Goal: Transaction & Acquisition: Purchase product/service

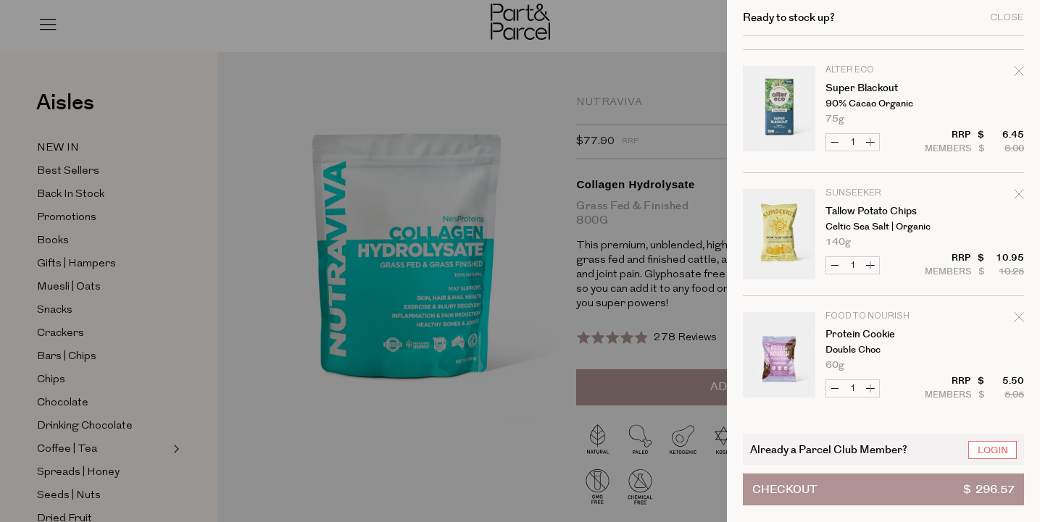
scroll to position [1829, 0]
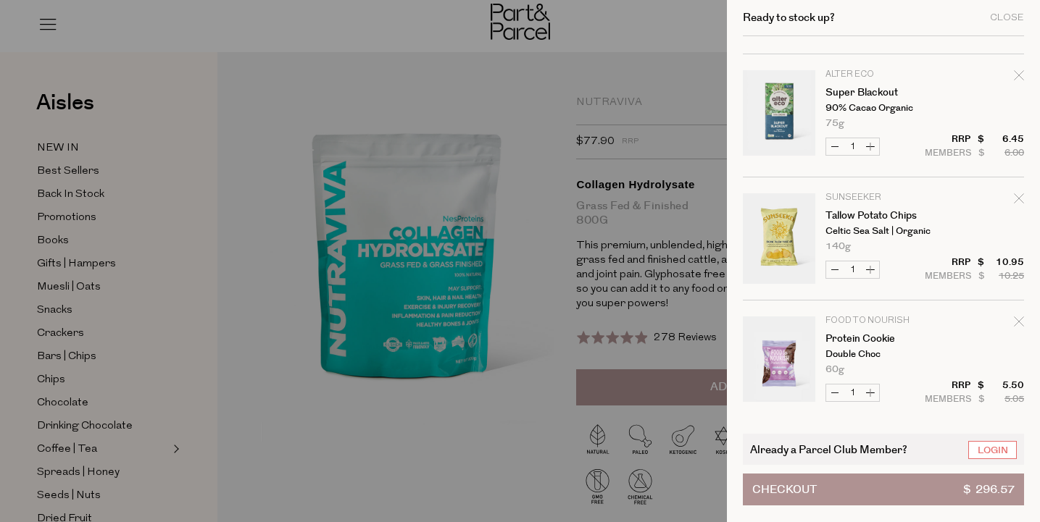
click at [1018, 72] on icon "Remove Super Blackout" at bounding box center [1019, 75] width 10 height 10
type input "Add Membership"
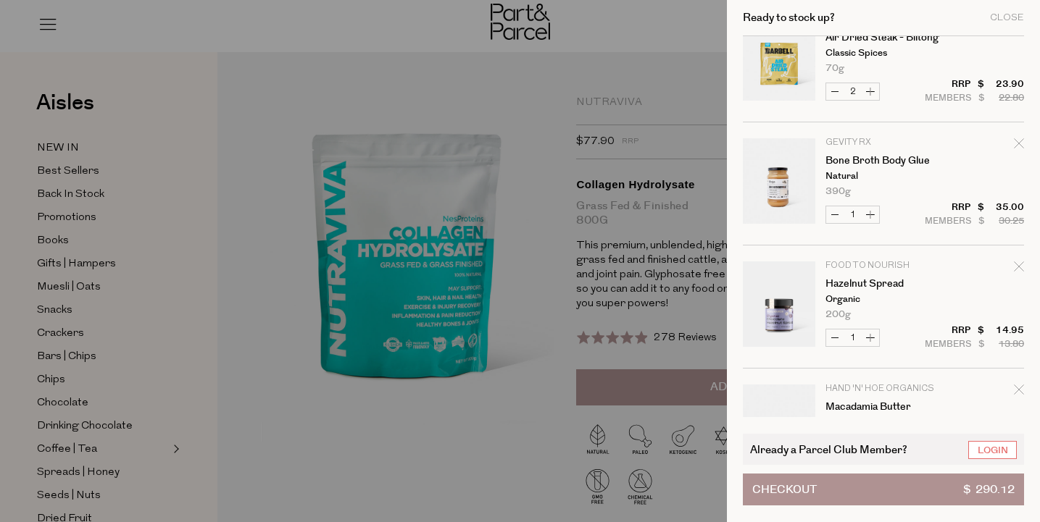
scroll to position [1274, 0]
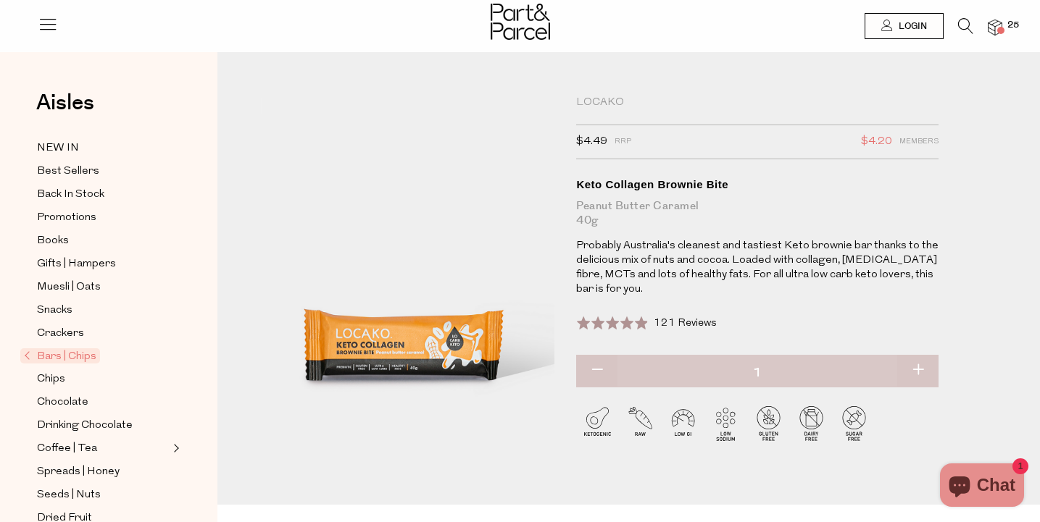
click at [961, 24] on icon at bounding box center [965, 26] width 15 height 16
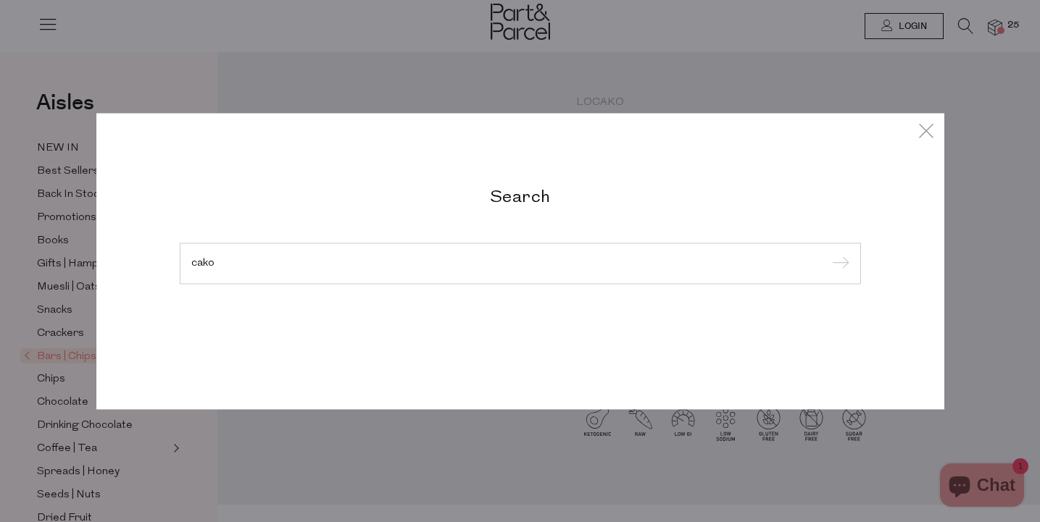
type input "cako"
click at [838, 254] on input "submit" at bounding box center [838, 265] width 22 height 22
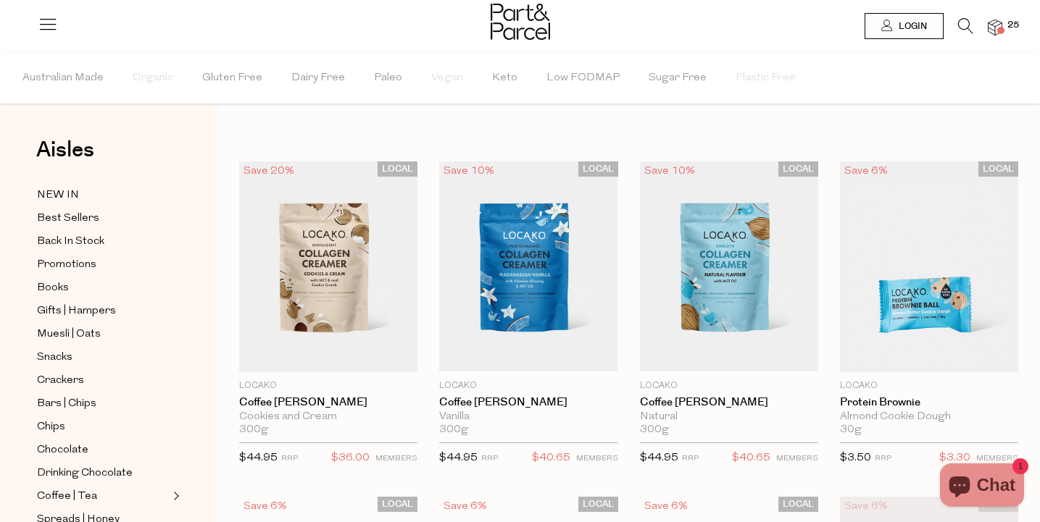
click at [961, 23] on icon at bounding box center [965, 26] width 15 height 16
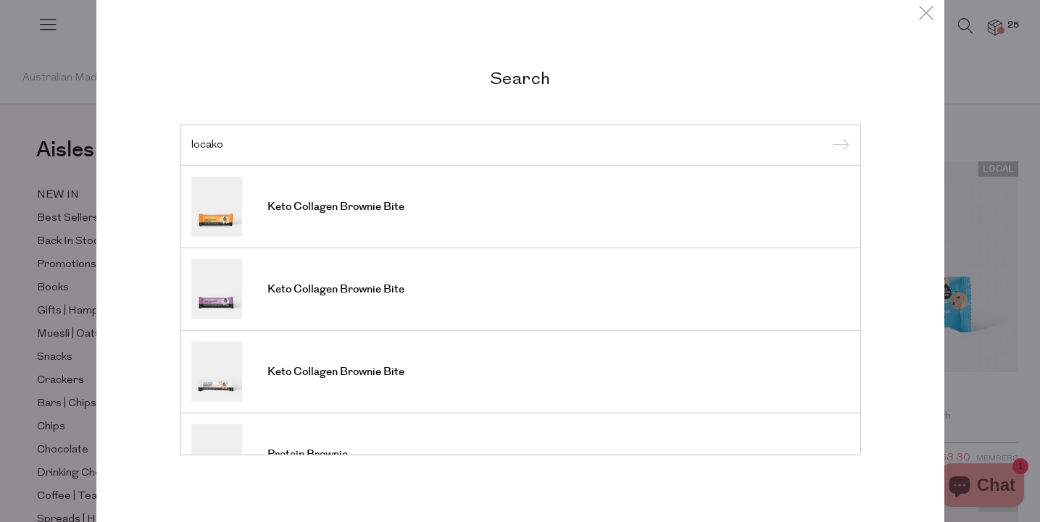
type input "locako"
click at [838, 146] on input "submit" at bounding box center [838, 146] width 22 height 22
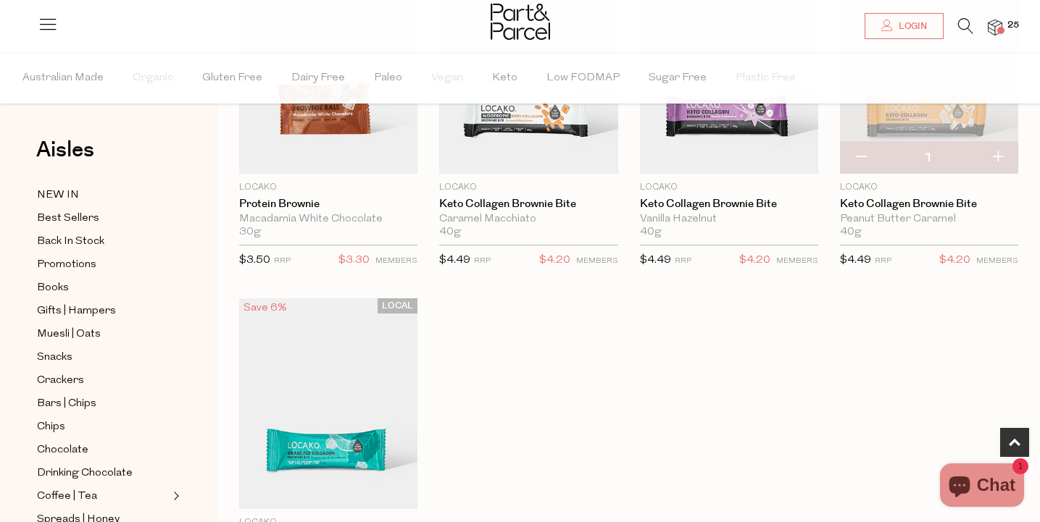
scroll to position [420, 0]
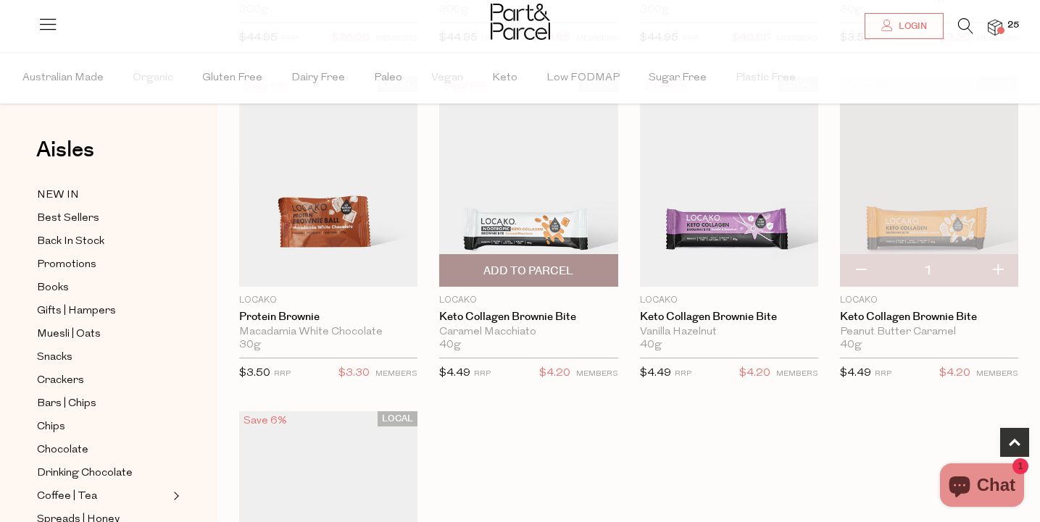
click at [575, 270] on span "Add To Parcel" at bounding box center [528, 270] width 170 height 31
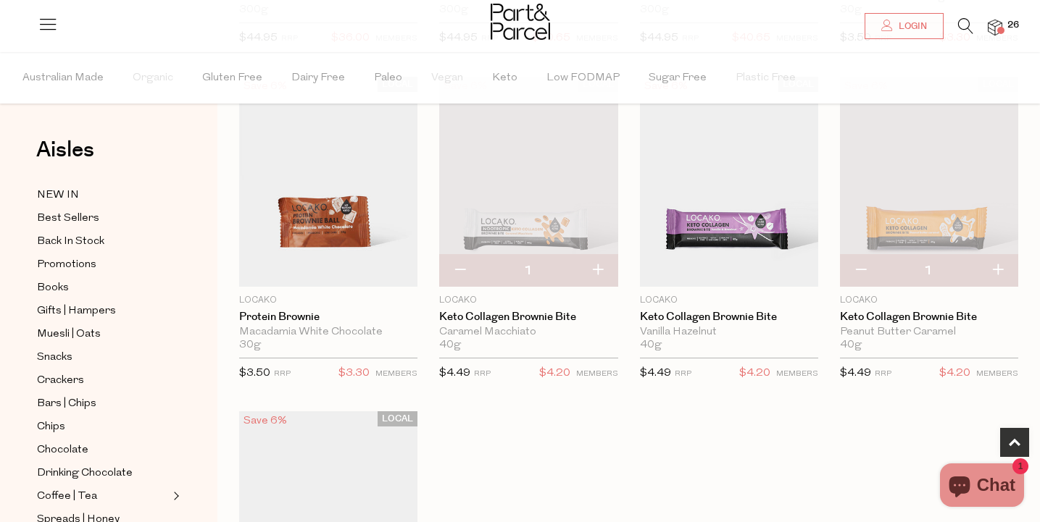
click at [552, 165] on img at bounding box center [528, 182] width 178 height 211
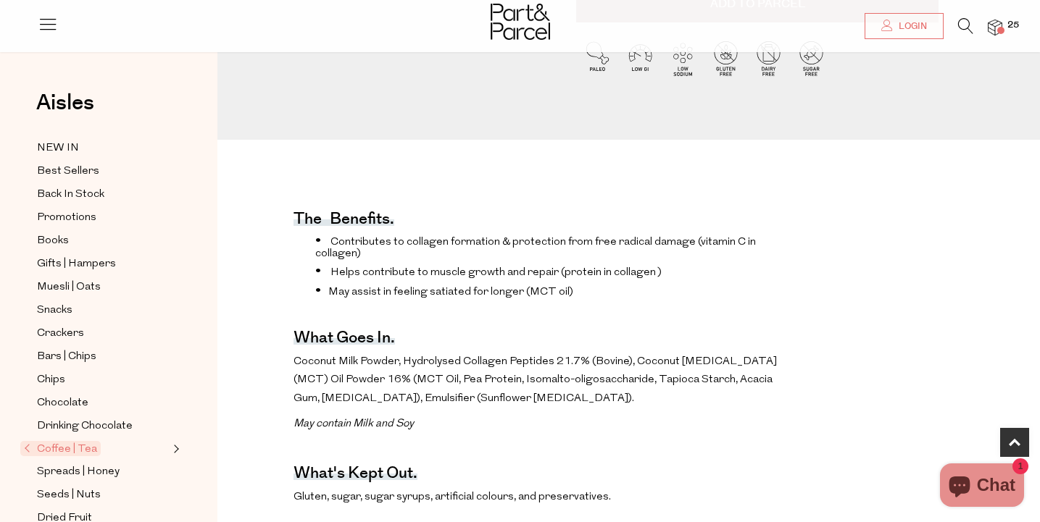
scroll to position [386, 0]
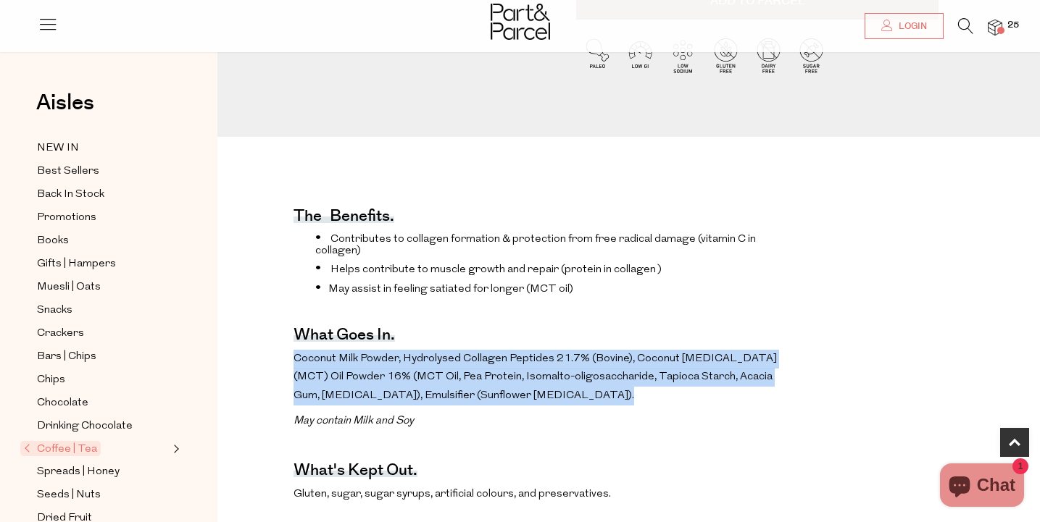
drag, startPoint x: 587, startPoint y: 331, endPoint x: 617, endPoint y: 385, distance: 61.9
click at [617, 385] on p "Coconut Milk Powder, Hydrolysed Collagen Peptides 21.7% (Bovine), Coconut Mediu…" at bounding box center [546, 378] width 506 height 56
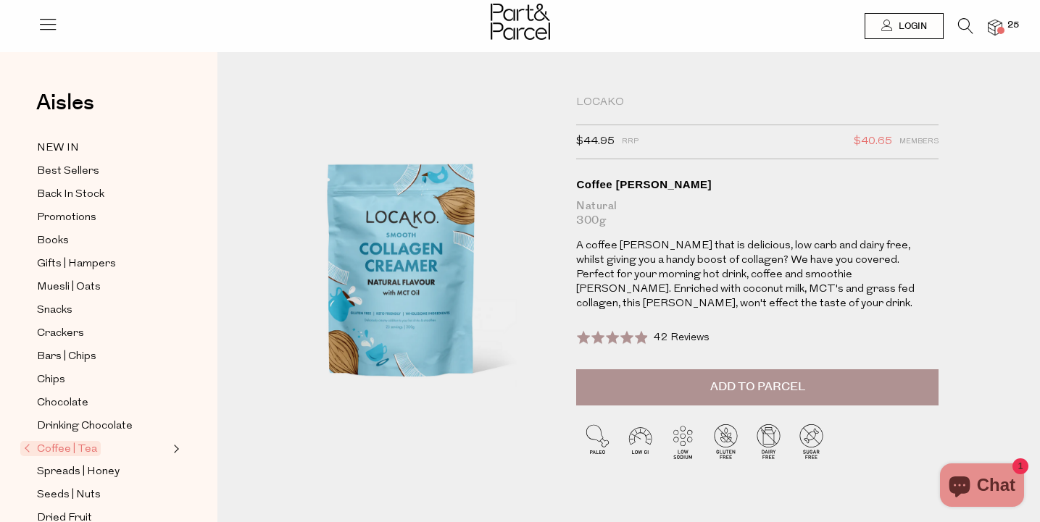
scroll to position [0, 0]
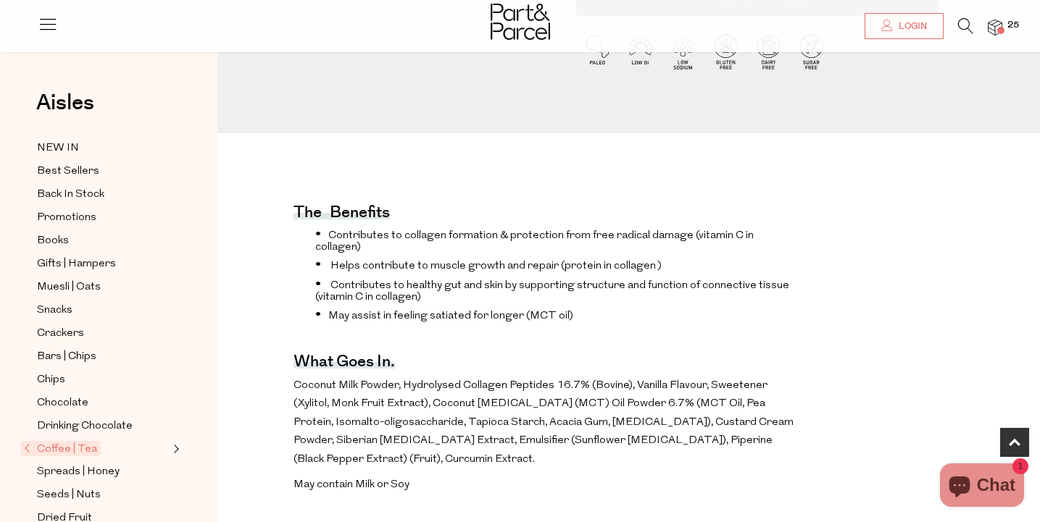
scroll to position [384, 0]
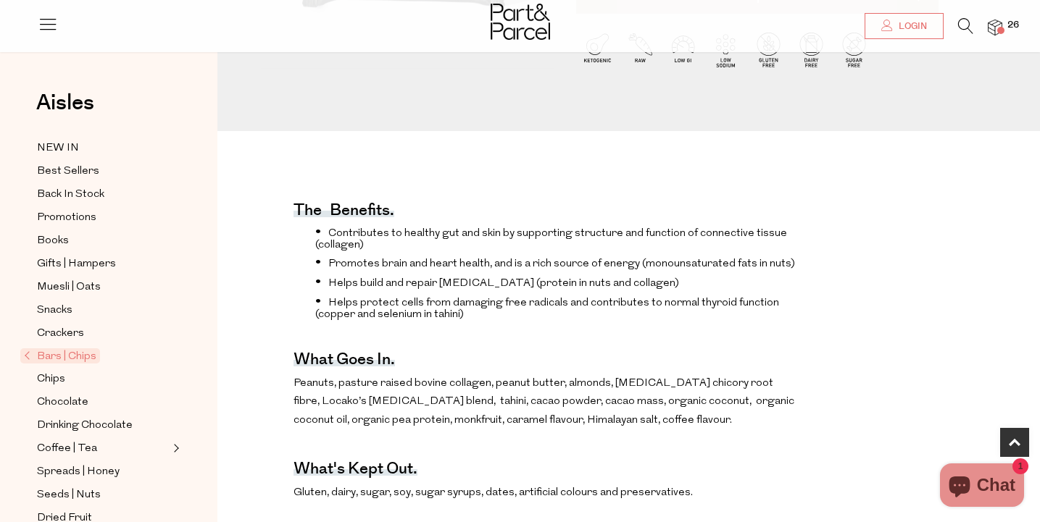
scroll to position [485, 0]
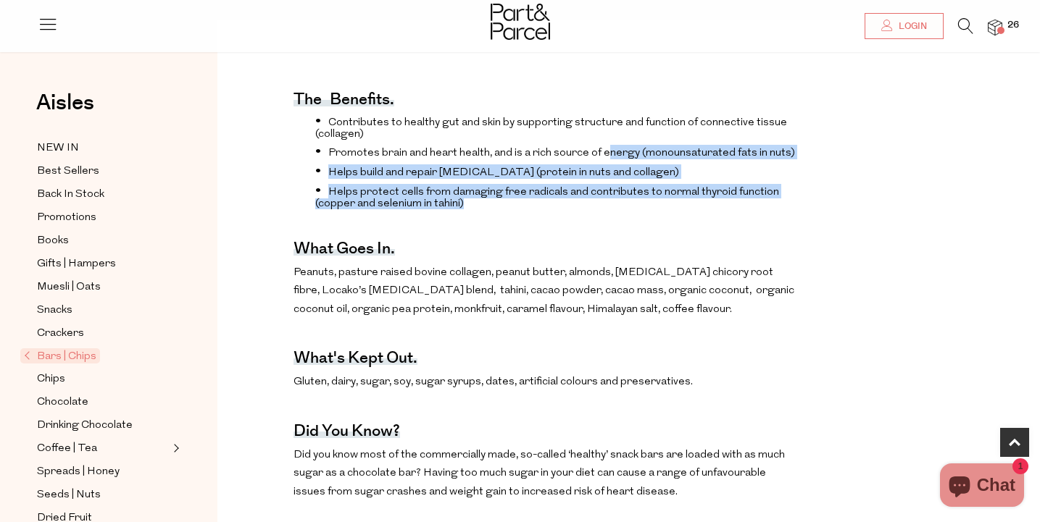
drag, startPoint x: 606, startPoint y: 151, endPoint x: 631, endPoint y: 204, distance: 59.0
click at [631, 204] on ul "Contributes to healthy gut and skin by supporting structure and function of con…" at bounding box center [546, 161] width 506 height 95
click at [631, 204] on li "Helps protect cells from damaging free radicals and contributes to normal thyro…" at bounding box center [557, 196] width 484 height 25
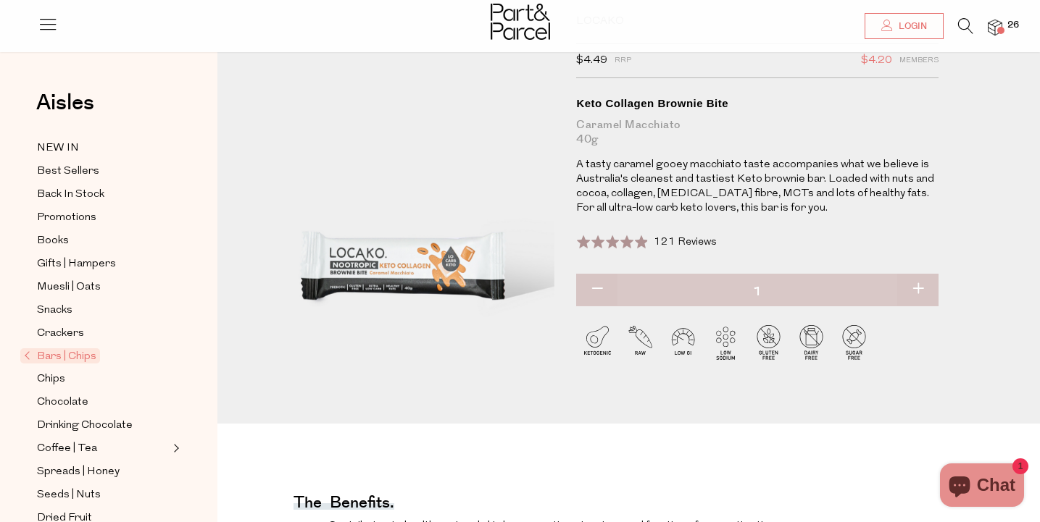
scroll to position [50, 0]
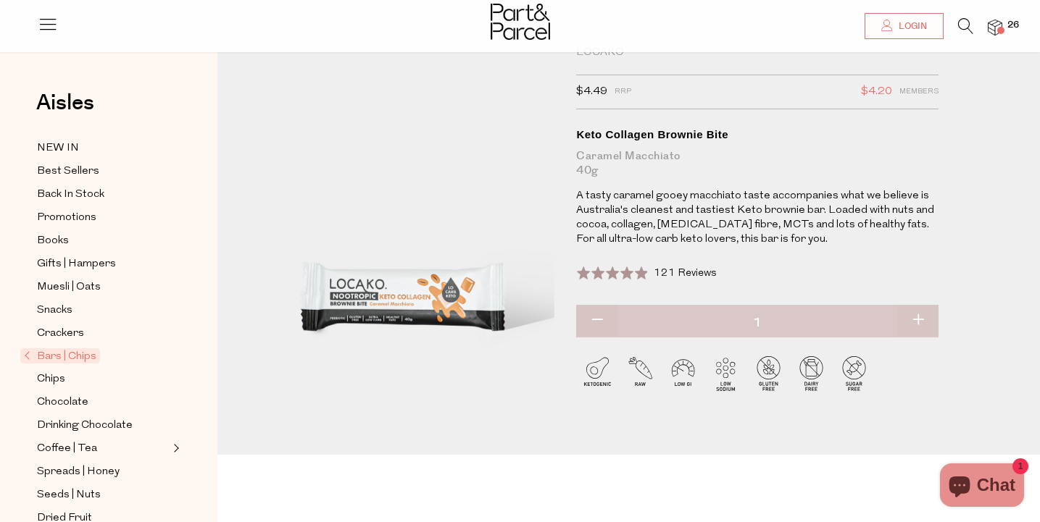
click at [994, 23] on img at bounding box center [995, 28] width 14 height 17
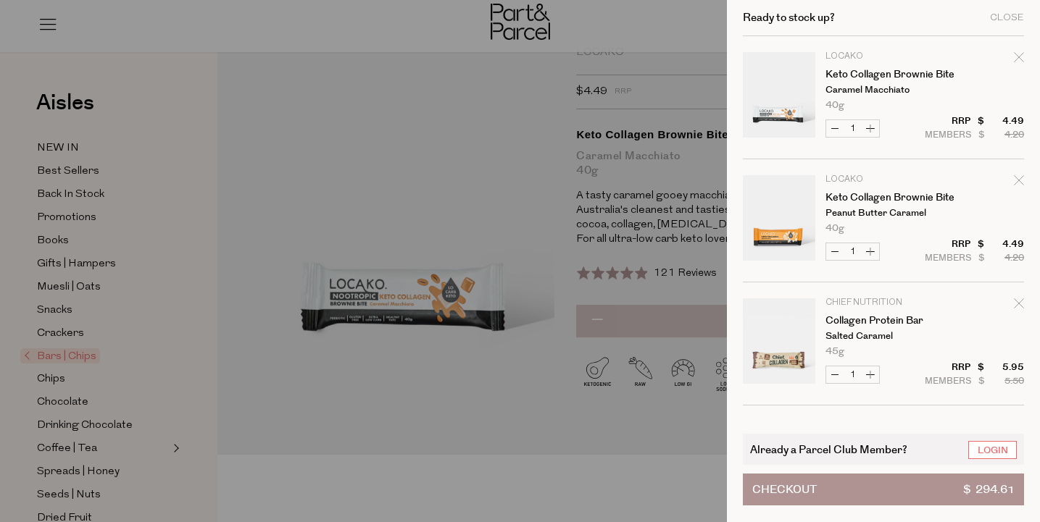
click at [1018, 54] on icon "Remove Keto Collagen Brownie Bite" at bounding box center [1019, 57] width 10 height 10
type input "Add Membership"
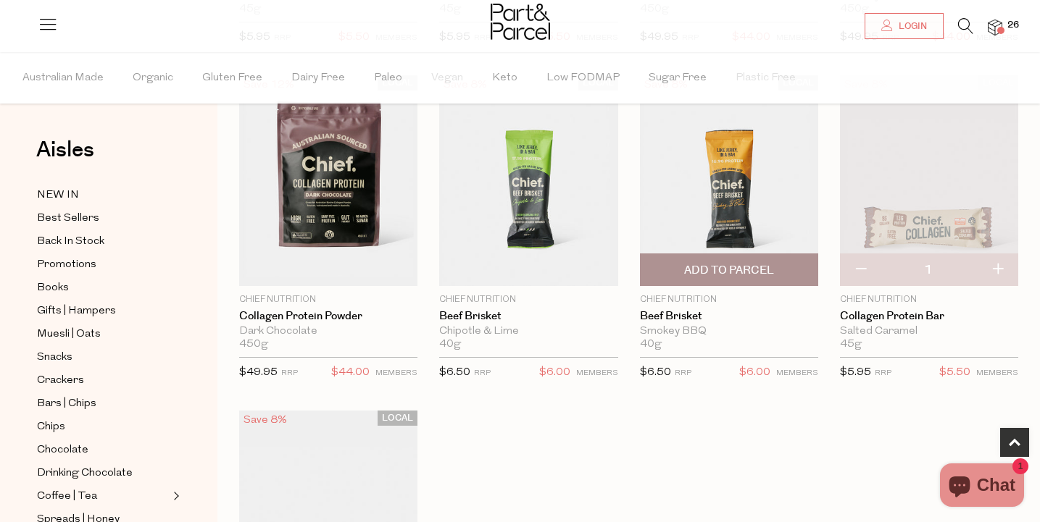
scroll to position [790, 0]
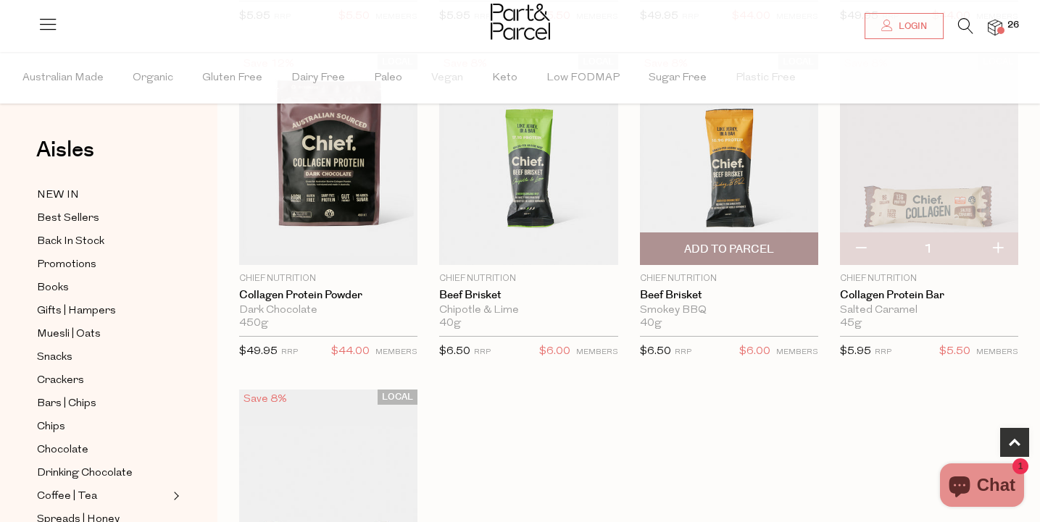
click at [728, 251] on span "Add To Parcel" at bounding box center [729, 249] width 90 height 15
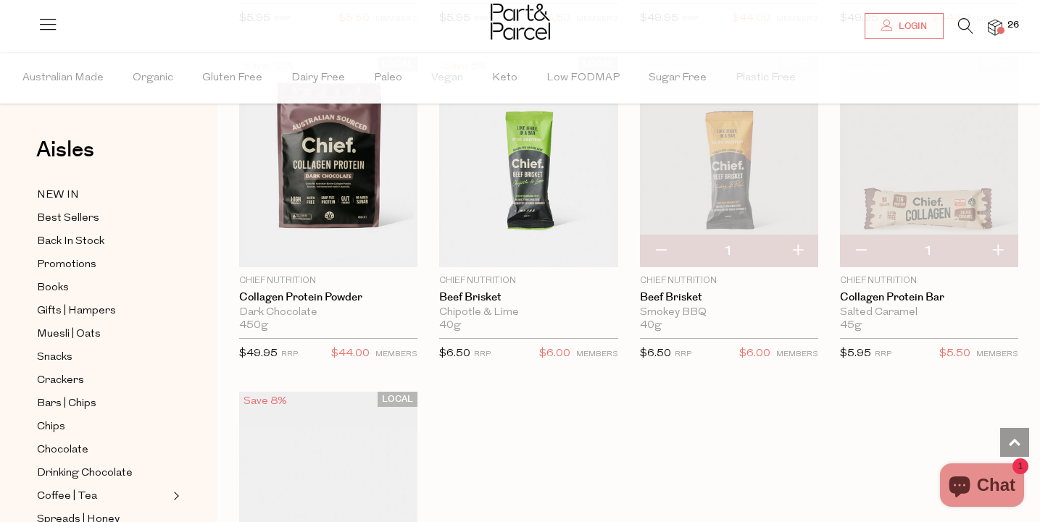
scroll to position [785, 0]
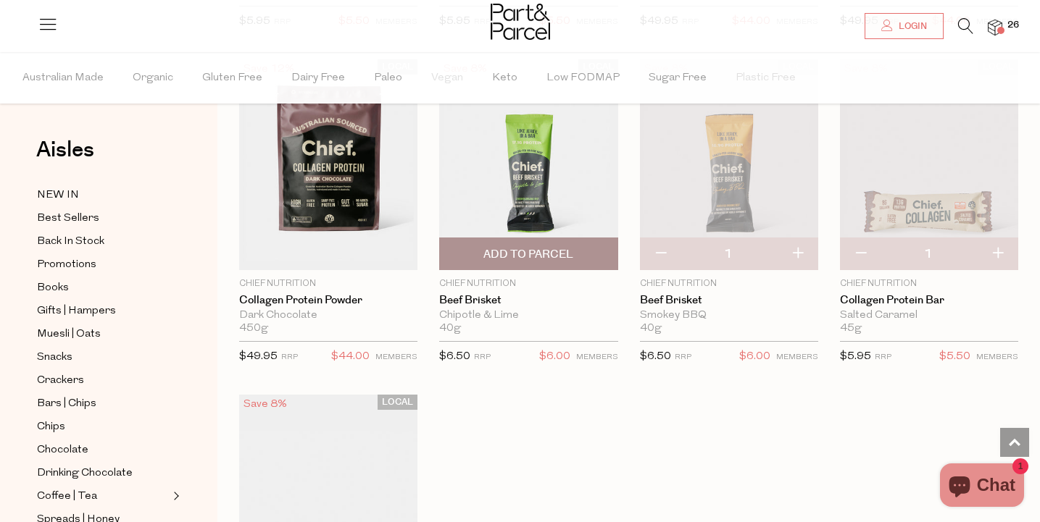
click at [563, 185] on img at bounding box center [528, 164] width 178 height 211
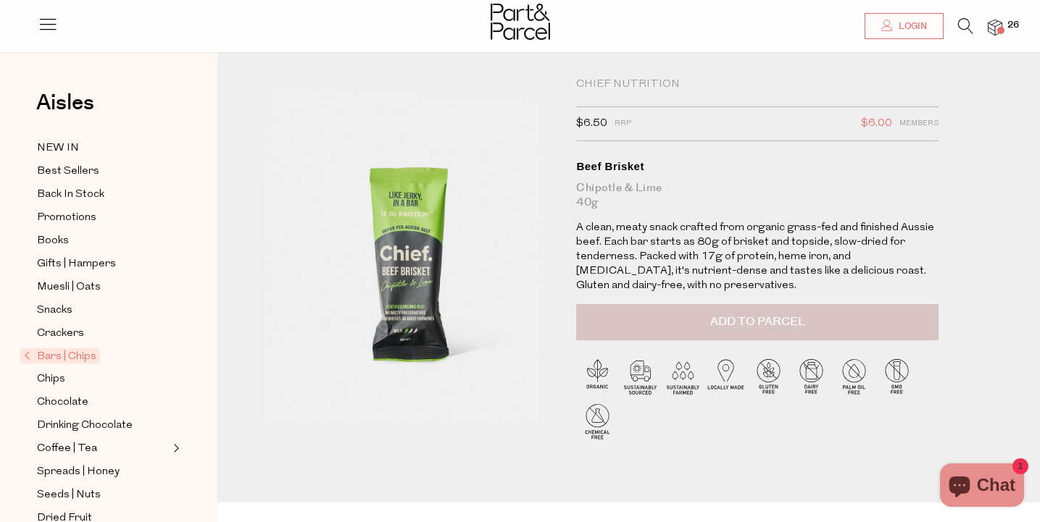
scroll to position [19, 0]
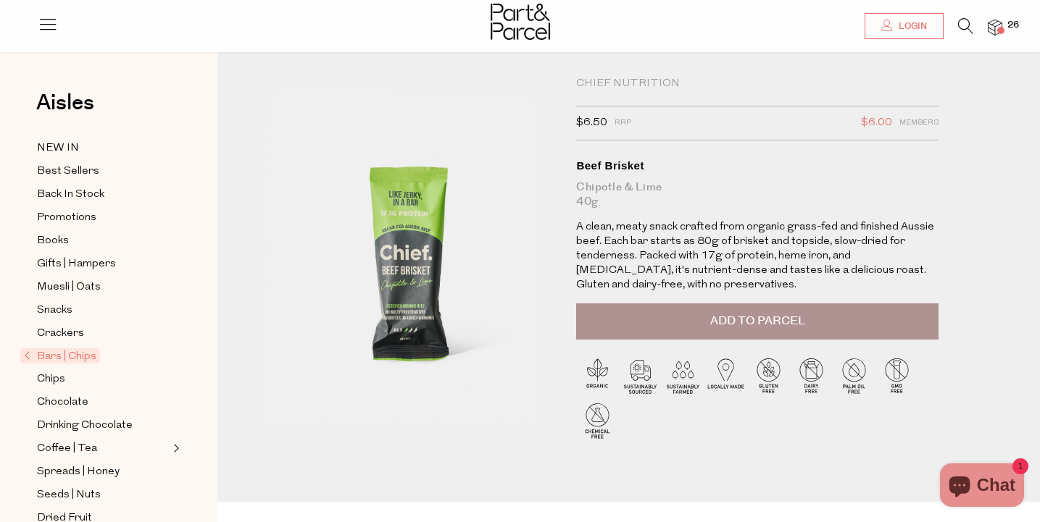
click at [1001, 21] on img at bounding box center [995, 28] width 14 height 17
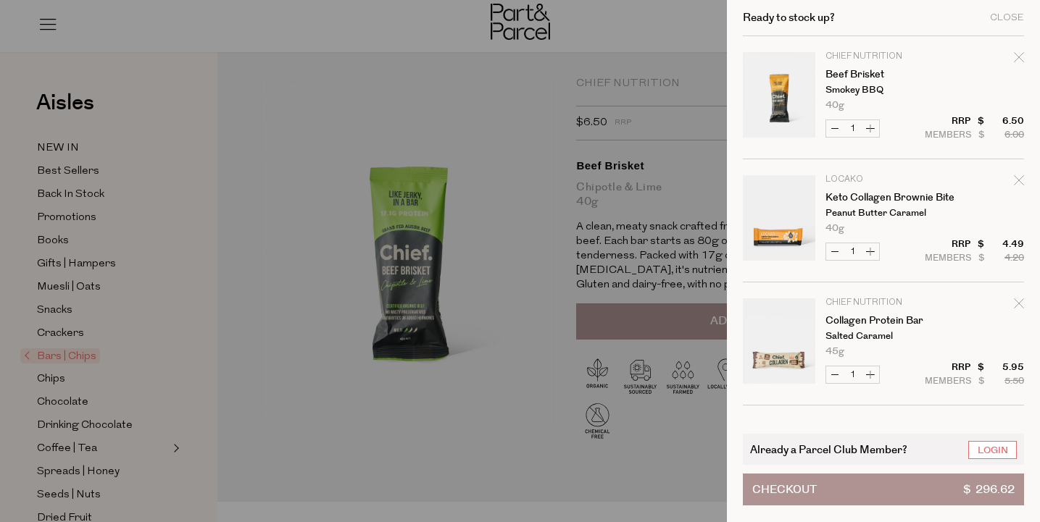
click at [680, 160] on div at bounding box center [520, 261] width 1040 height 522
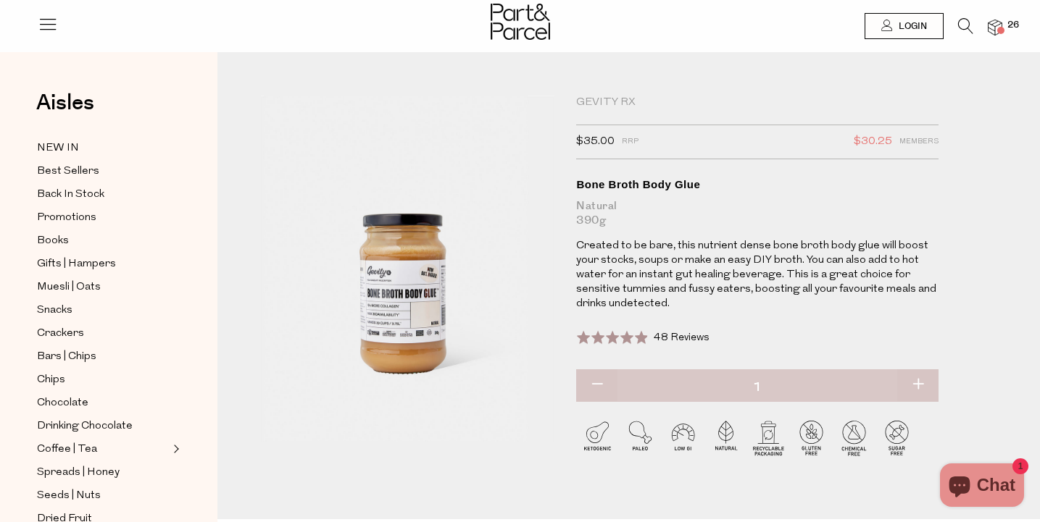
click at [962, 27] on icon at bounding box center [965, 26] width 15 height 16
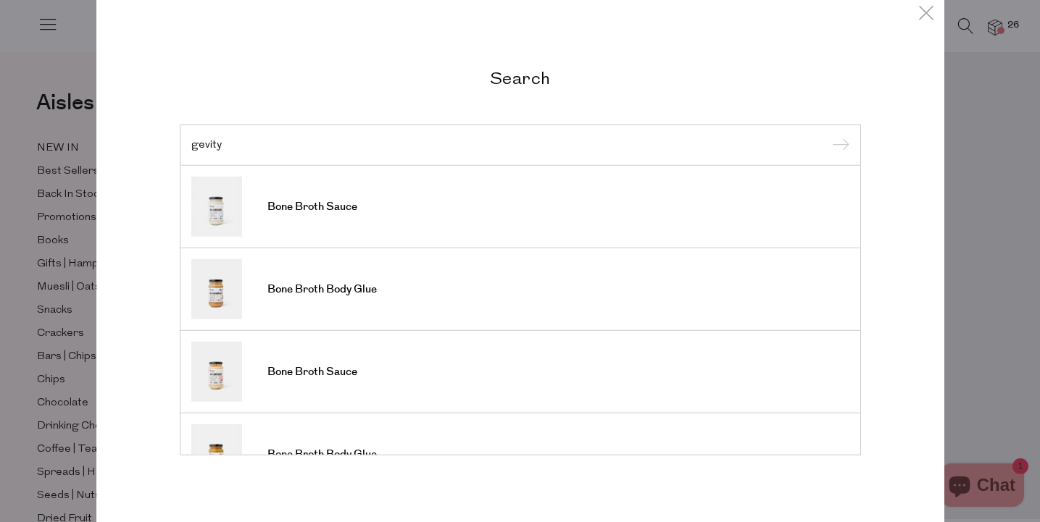
type input "gevity"
click at [838, 146] on input "submit" at bounding box center [838, 146] width 22 height 22
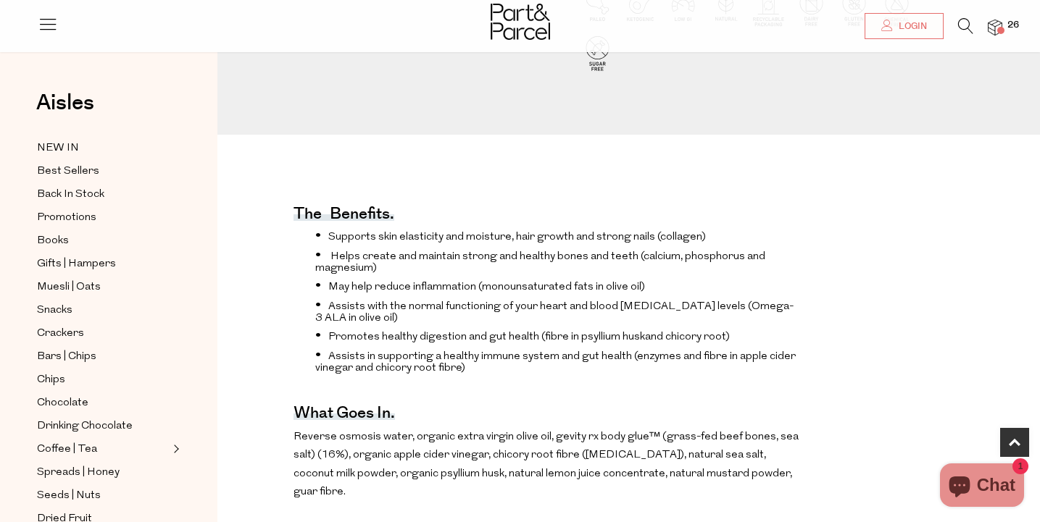
scroll to position [601, 0]
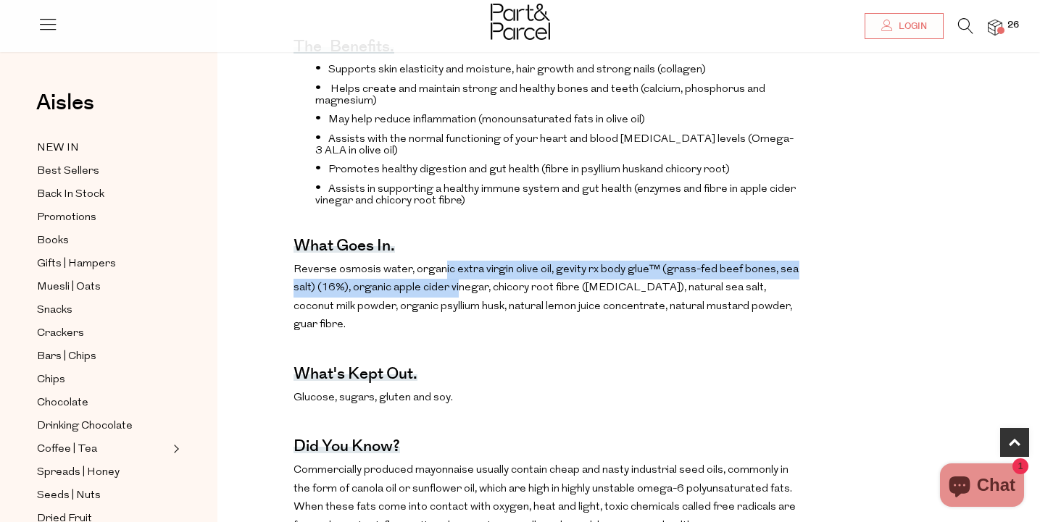
drag, startPoint x: 439, startPoint y: 263, endPoint x: 456, endPoint y: 288, distance: 29.7
click at [456, 288] on p "Reverse osmosis water, organic extra virgin olive oil, gevity rx body glue™ (gr…" at bounding box center [546, 298] width 506 height 74
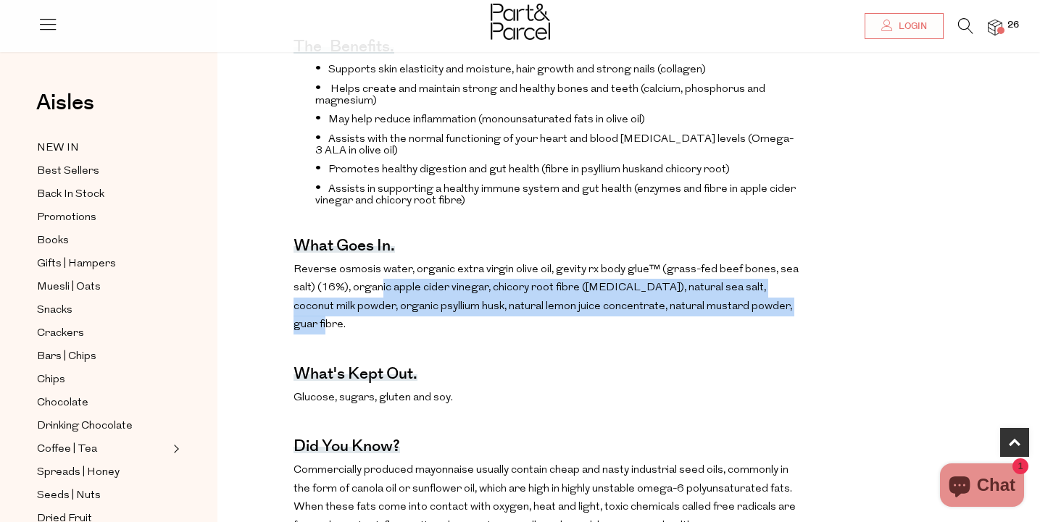
drag, startPoint x: 380, startPoint y: 281, endPoint x: 402, endPoint y: 312, distance: 38.4
click at [402, 312] on p "Reverse osmosis water, organic extra virgin olive oil, gevity rx body glue™ (gr…" at bounding box center [546, 298] width 506 height 74
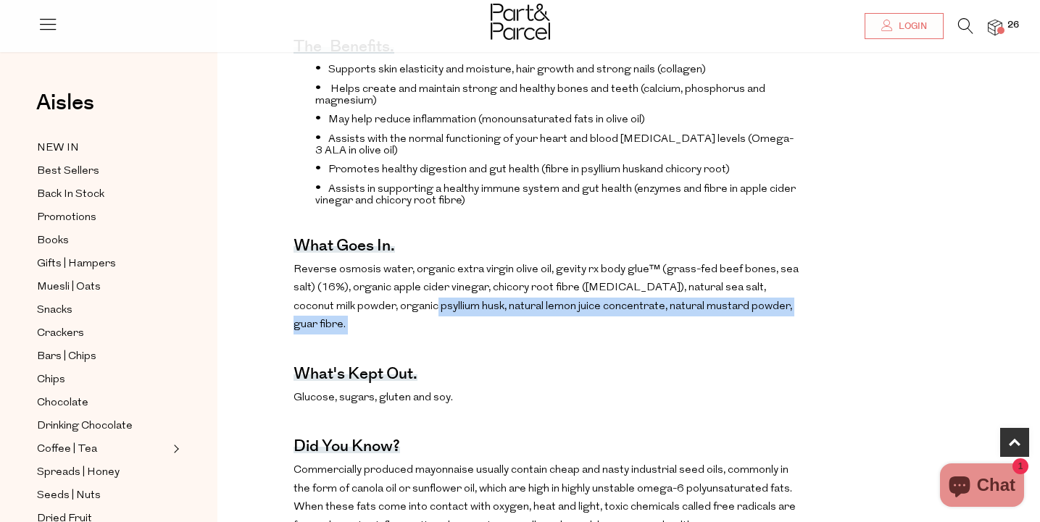
drag, startPoint x: 395, startPoint y: 299, endPoint x: 435, endPoint y: 326, distance: 48.0
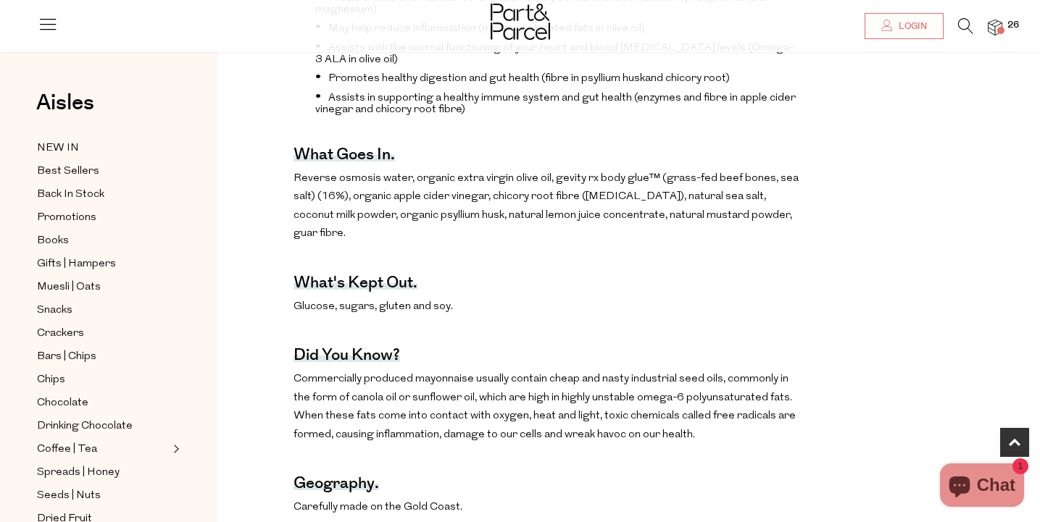
scroll to position [816, 0]
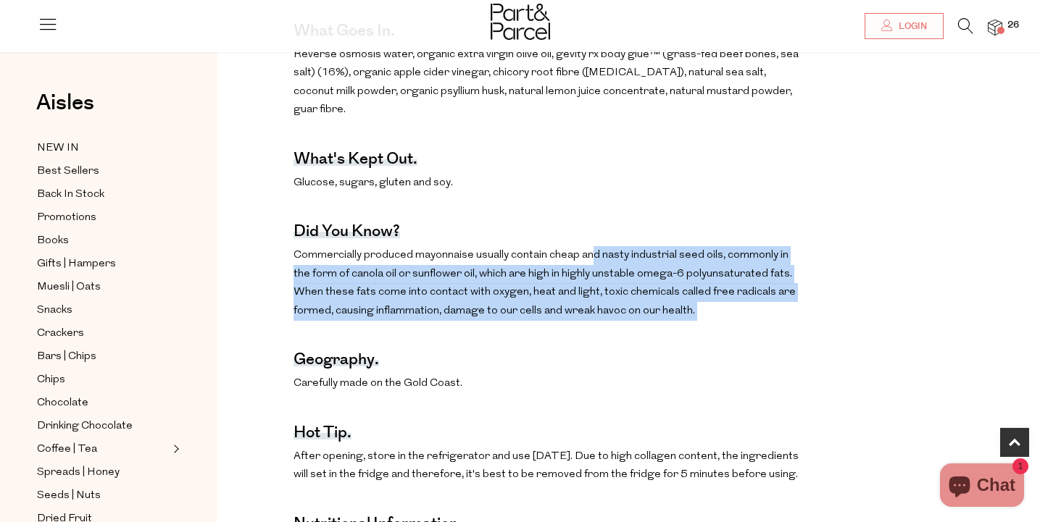
drag, startPoint x: 590, startPoint y: 237, endPoint x: 628, endPoint y: 307, distance: 80.1
click at [628, 307] on div "The benefits. Supports skin elasticity and moisture, hair growth and strong nai…" at bounding box center [546, 337] width 506 height 1090
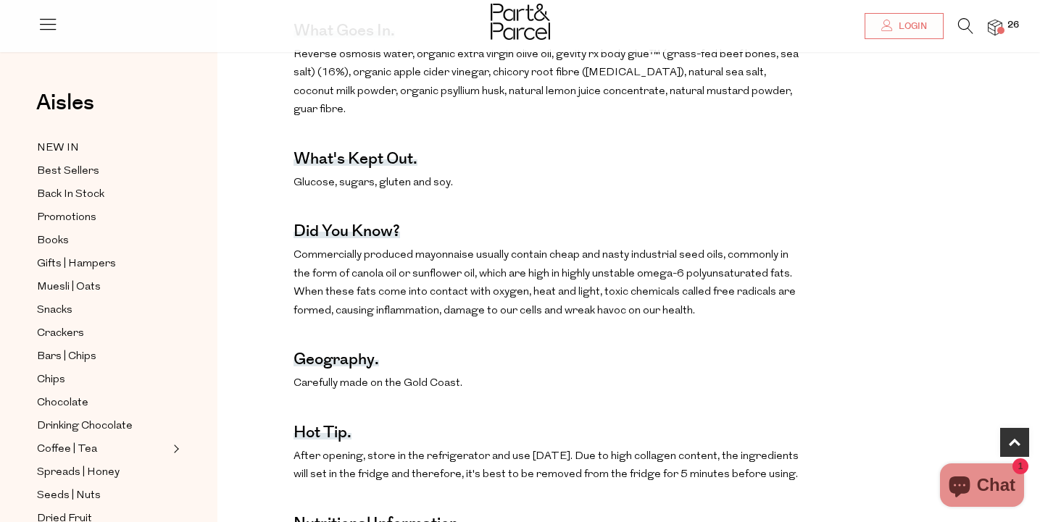
click at [628, 307] on div "The benefits. Supports skin elasticity and moisture, hair growth and strong nai…" at bounding box center [546, 337] width 506 height 1090
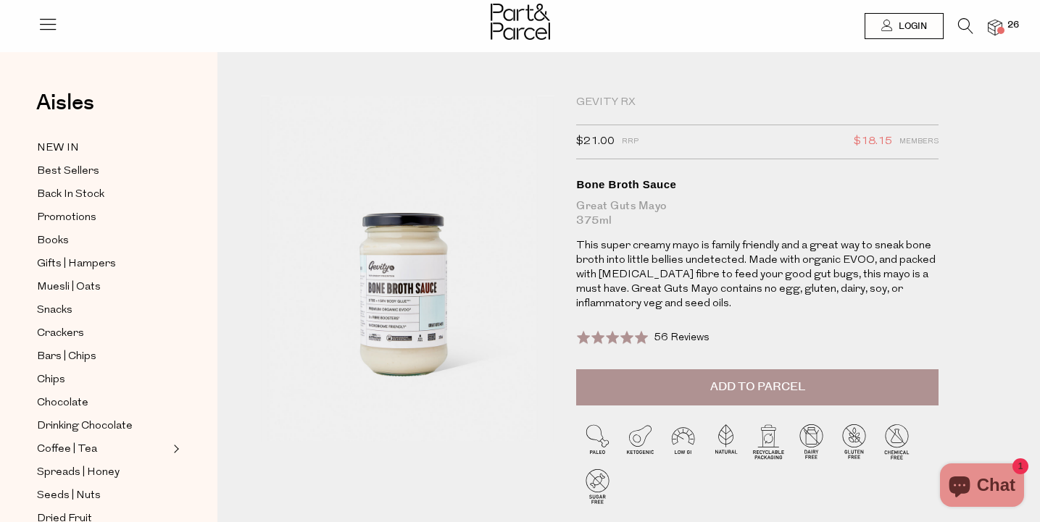
scroll to position [0, 0]
click at [995, 28] on img at bounding box center [995, 28] width 14 height 17
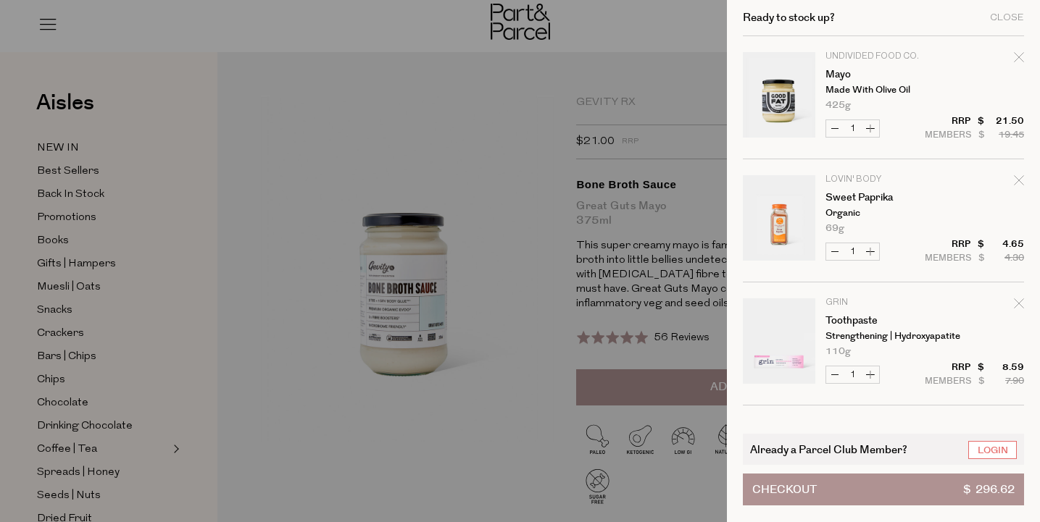
scroll to position [660, 0]
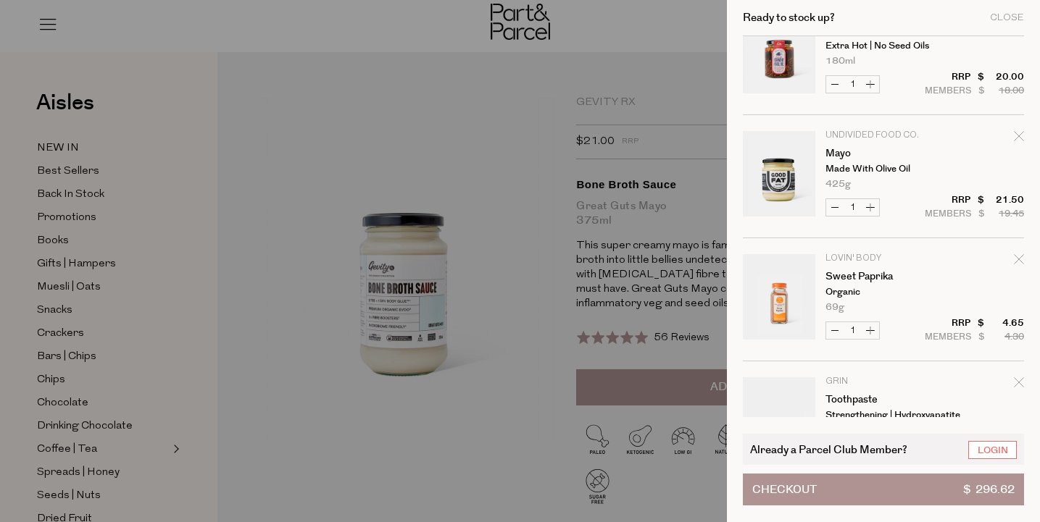
click at [653, 295] on div at bounding box center [520, 261] width 1040 height 522
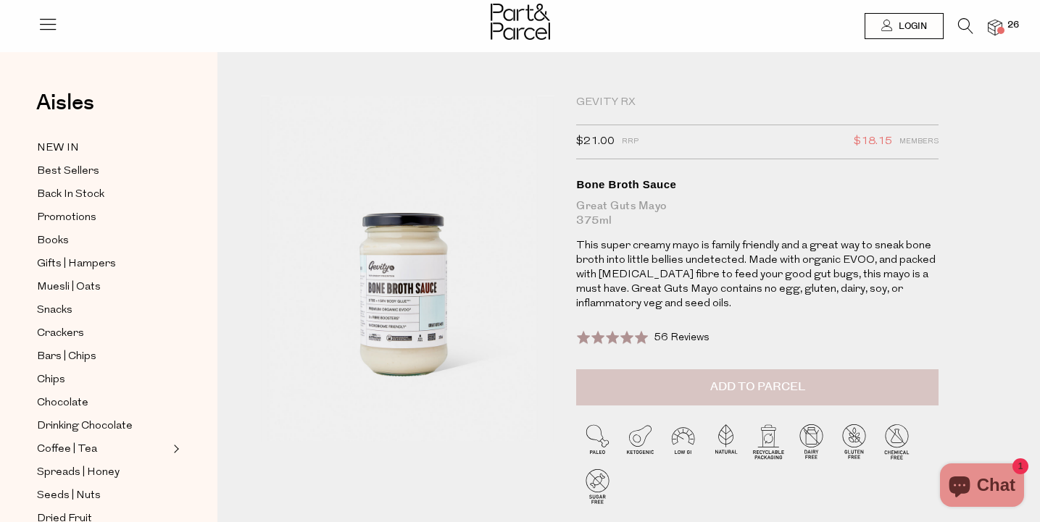
click at [805, 381] on span "Add to Parcel" at bounding box center [757, 387] width 95 height 17
click at [994, 26] on img at bounding box center [995, 28] width 14 height 17
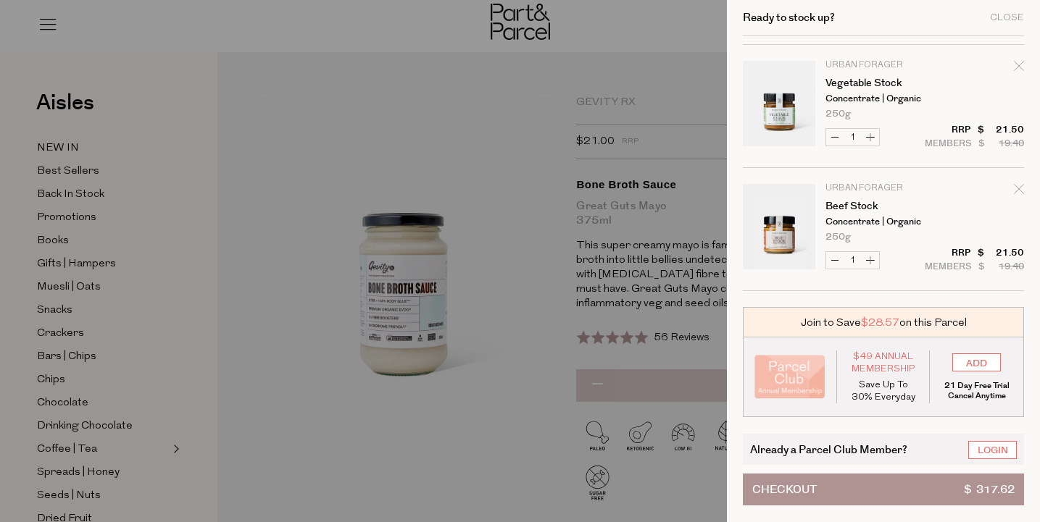
scroll to position [2824, 0]
click at [665, 88] on div at bounding box center [520, 261] width 1040 height 522
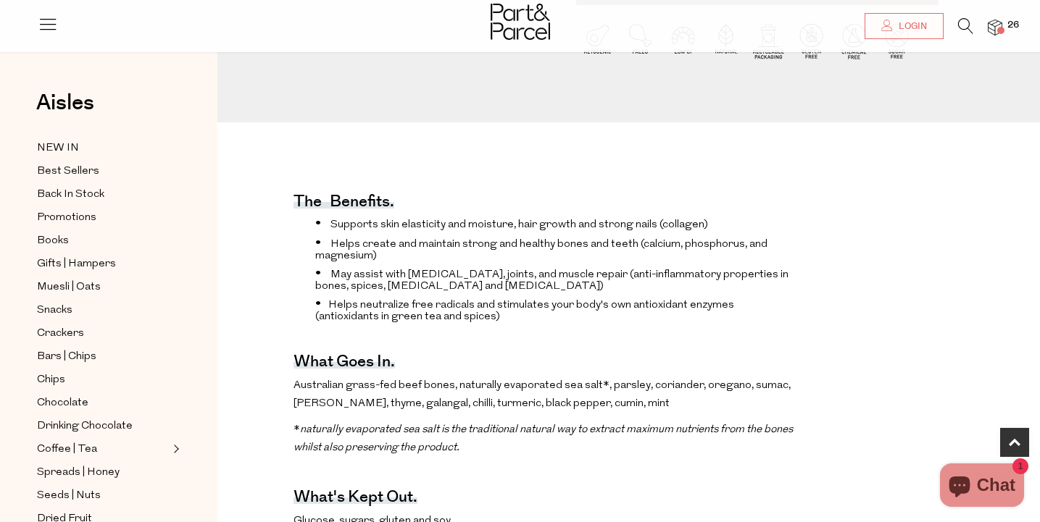
scroll to position [402, 0]
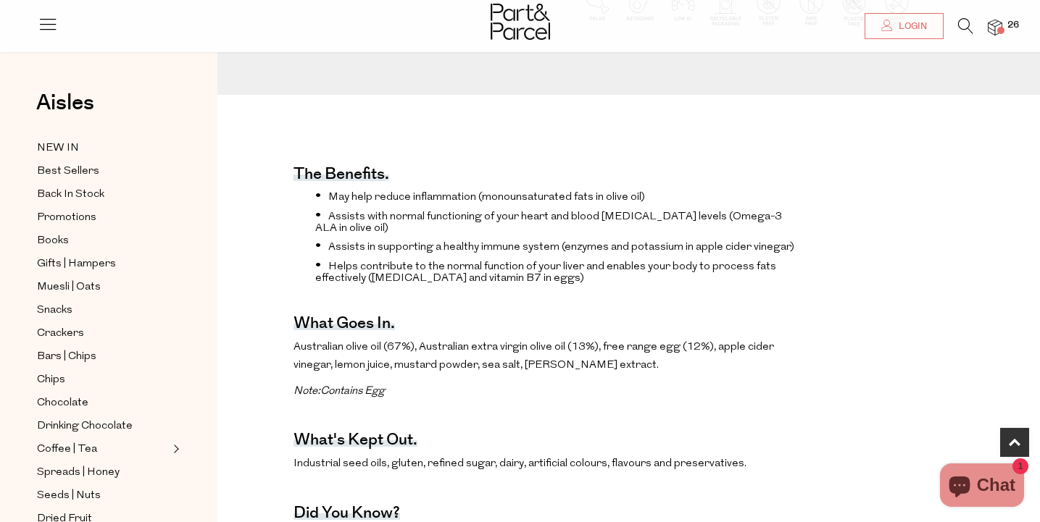
scroll to position [432, 0]
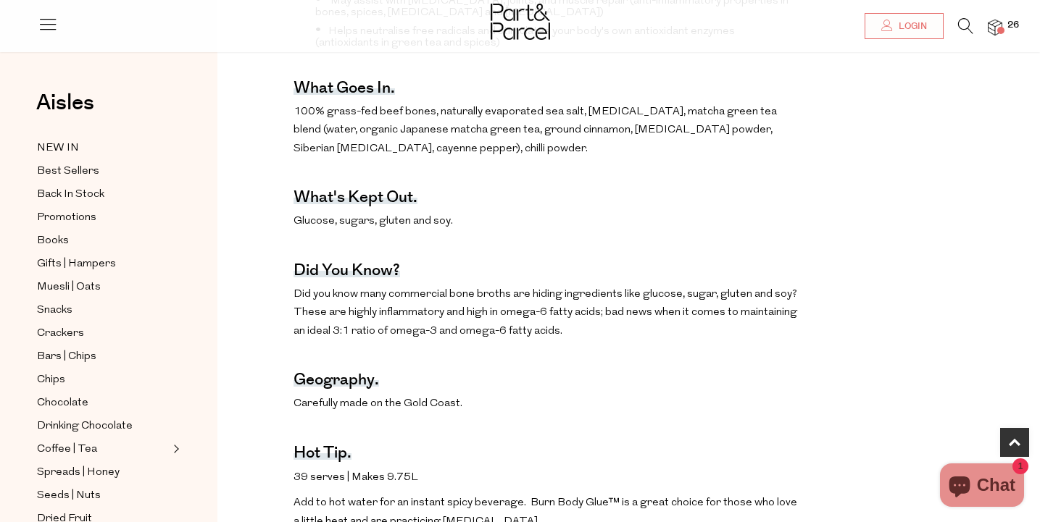
scroll to position [723, 0]
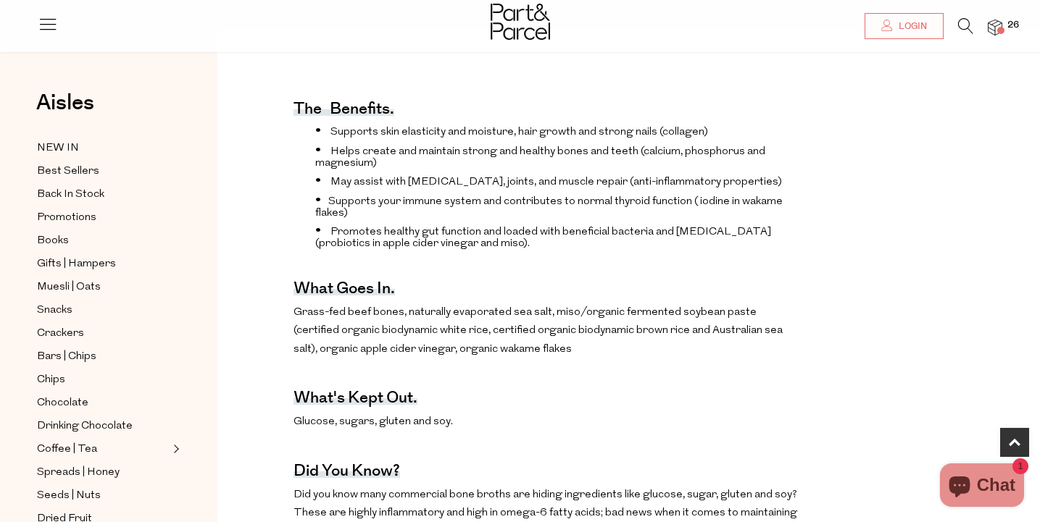
scroll to position [351, 0]
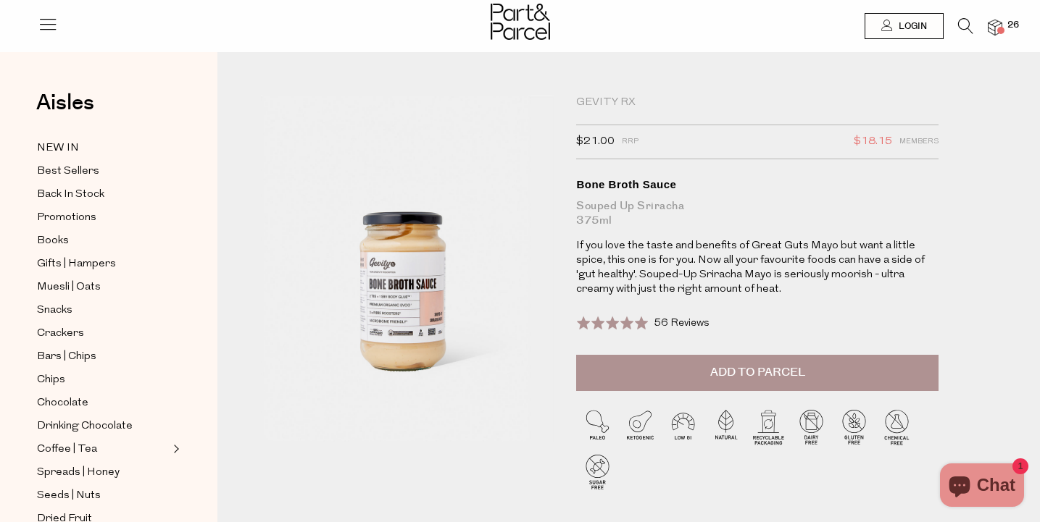
scroll to position [6, 0]
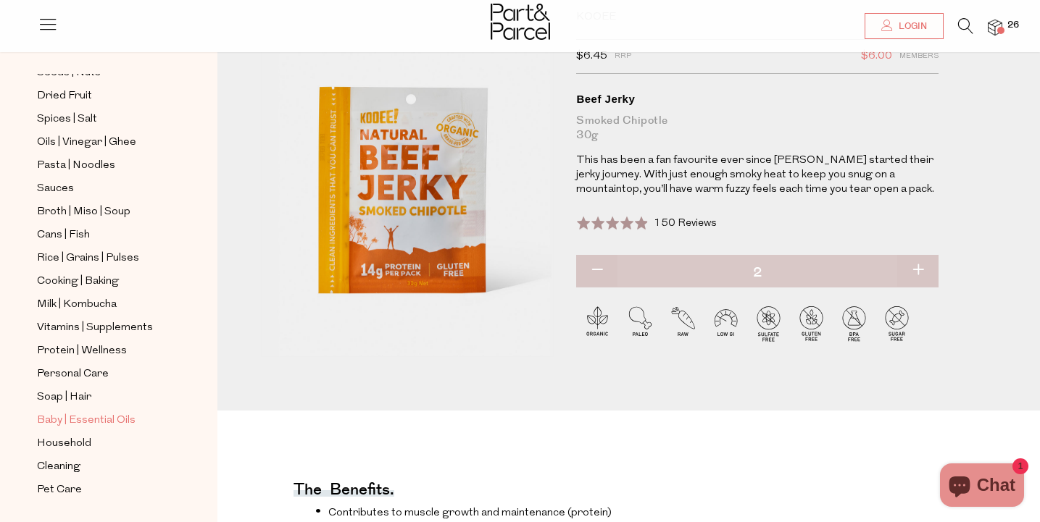
scroll to position [422, 0]
click at [105, 309] on span "Milk | Kombucha" at bounding box center [77, 304] width 80 height 17
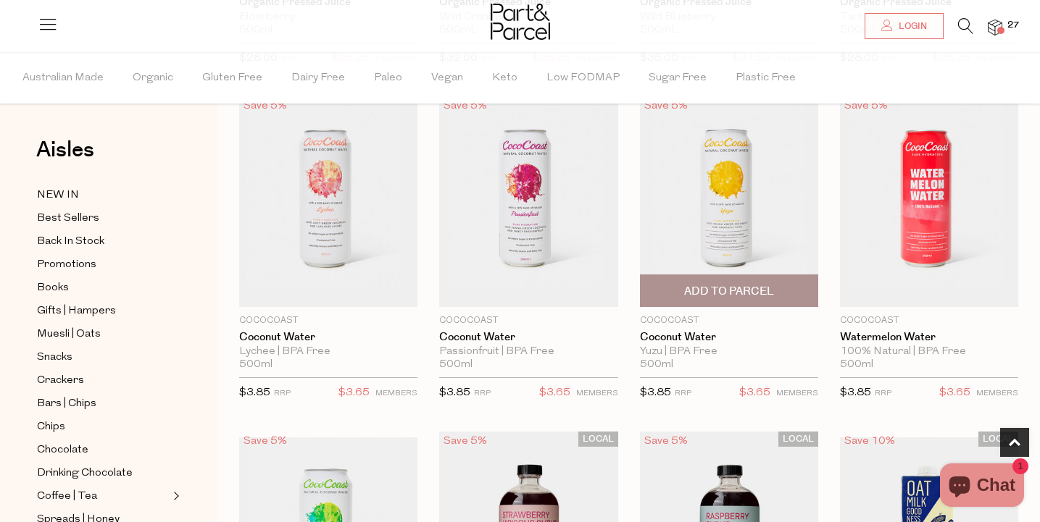
scroll to position [646, 0]
